Goal: Transaction & Acquisition: Purchase product/service

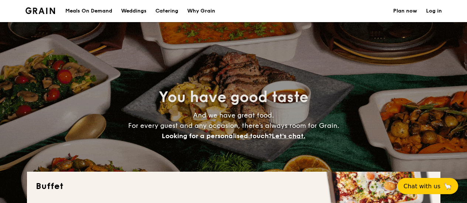
select select
click at [105, 13] on div "Meals On Demand" at bounding box center [88, 11] width 47 height 22
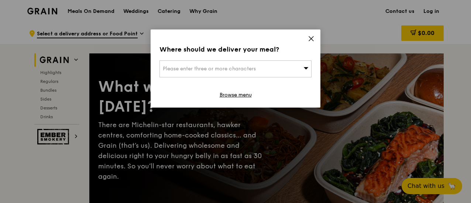
click at [311, 40] on icon at bounding box center [311, 38] width 7 height 7
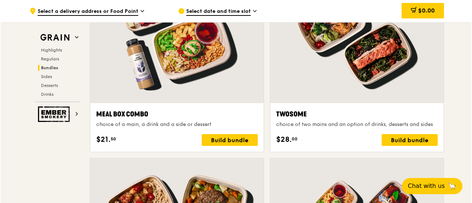
scroll to position [1124, 0]
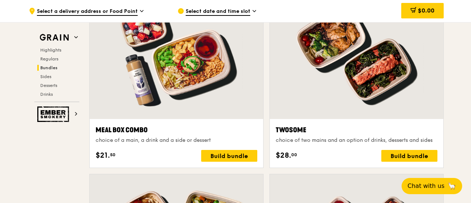
click at [215, 73] on div at bounding box center [176, 55] width 173 height 128
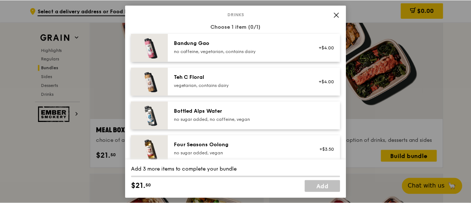
scroll to position [725, 0]
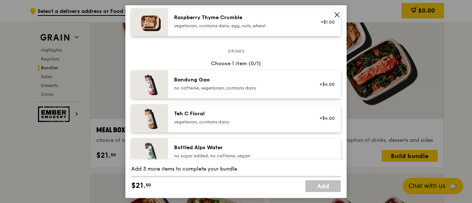
click at [339, 13] on icon at bounding box center [337, 15] width 4 height 4
